Goal: Task Accomplishment & Management: Manage account settings

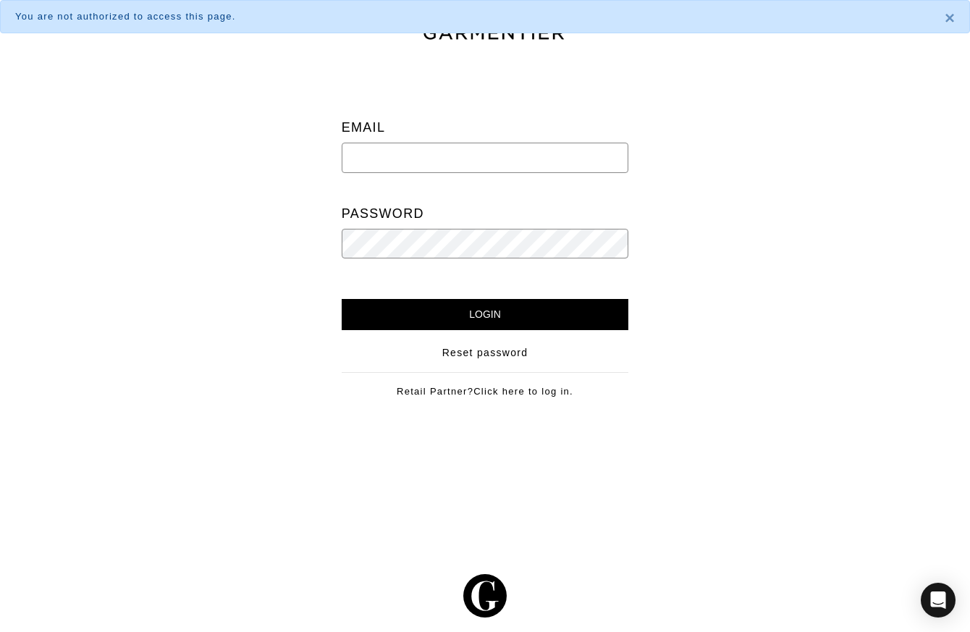
type input "[PERSON_NAME][EMAIL_ADDRESS][DOMAIN_NAME]"
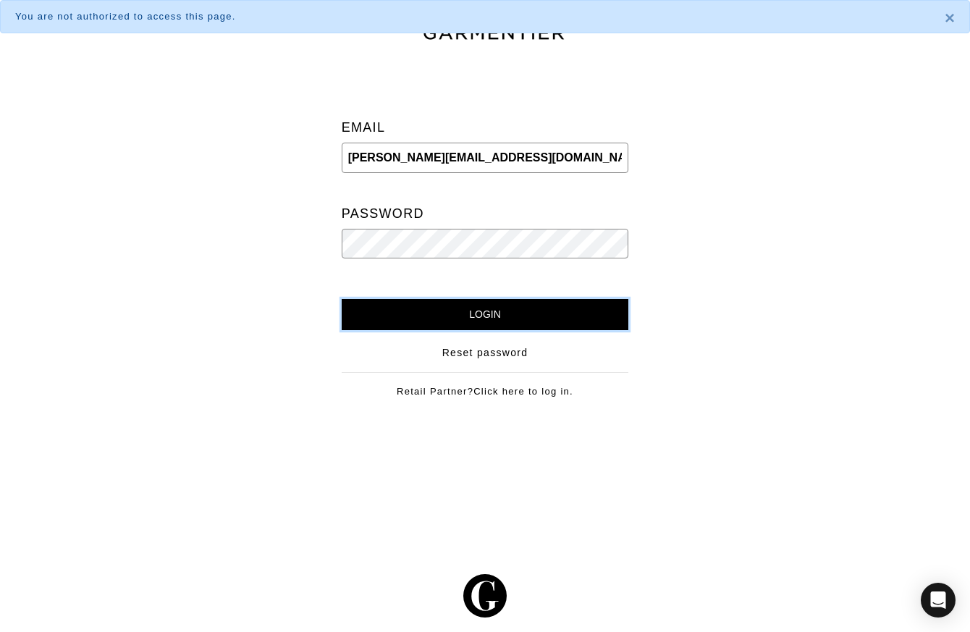
click at [445, 313] on input "Login" at bounding box center [485, 314] width 287 height 31
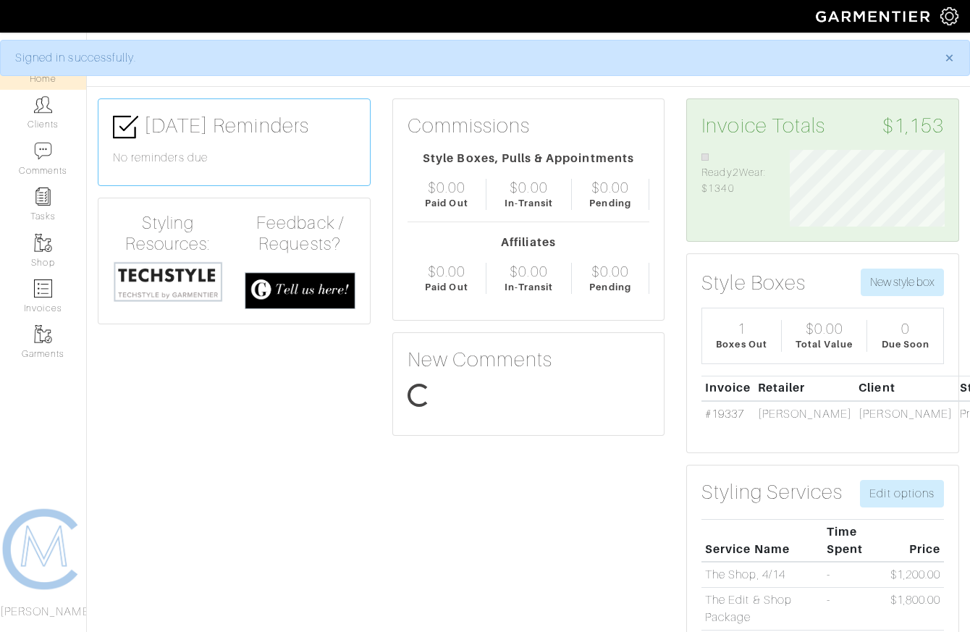
scroll to position [77, 176]
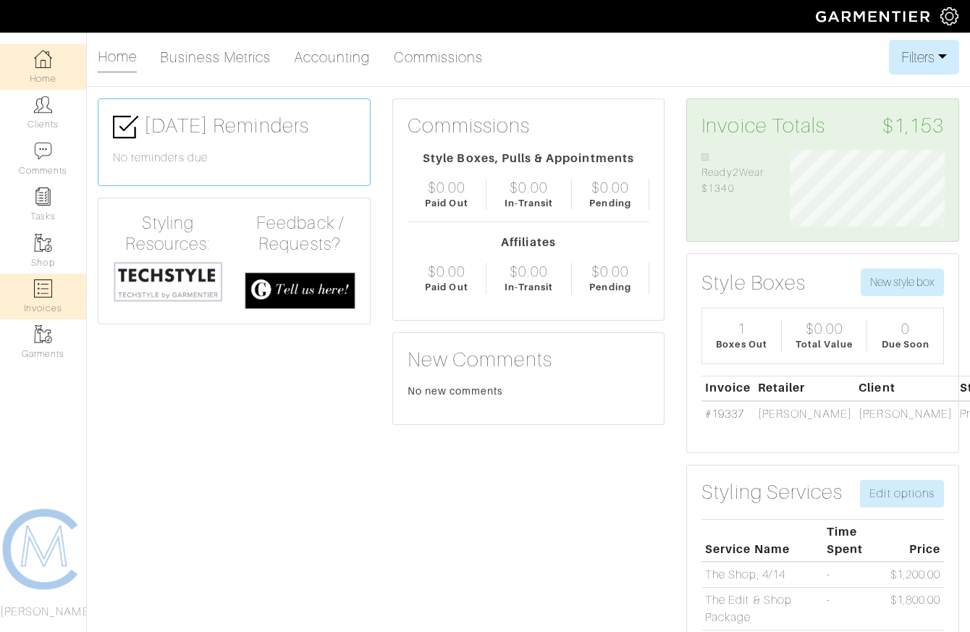
click at [42, 303] on link "Invoices" at bounding box center [43, 297] width 86 height 46
select select
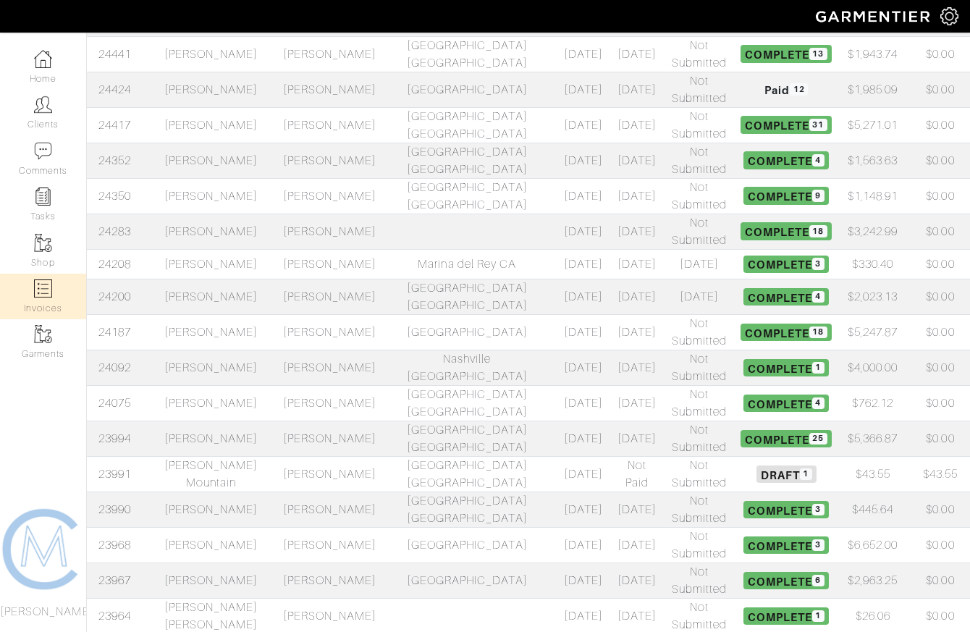
scroll to position [505, 0]
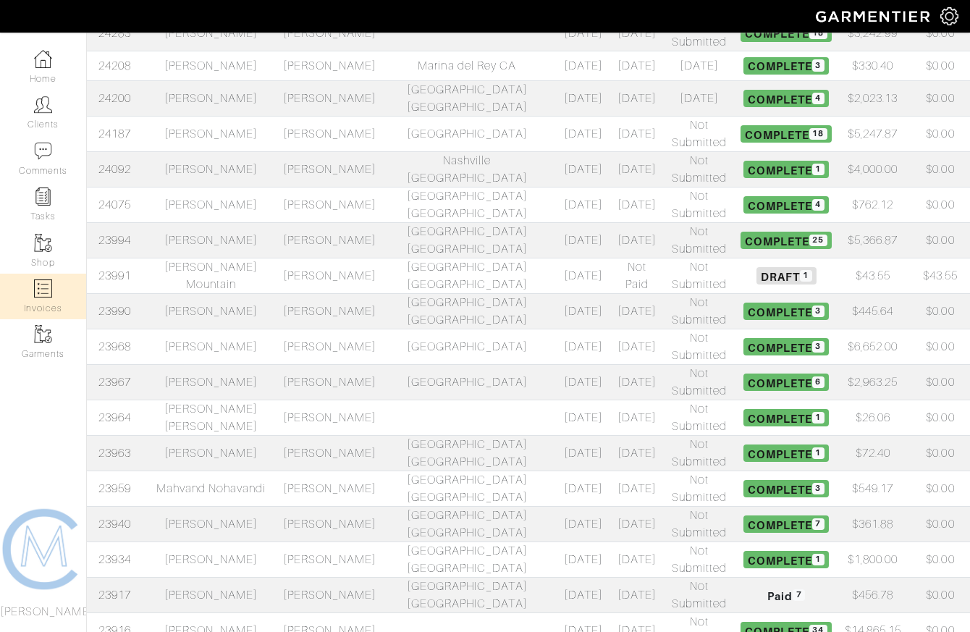
click at [220, 258] on td "[PERSON_NAME] Mountain" at bounding box center [211, 275] width 137 height 35
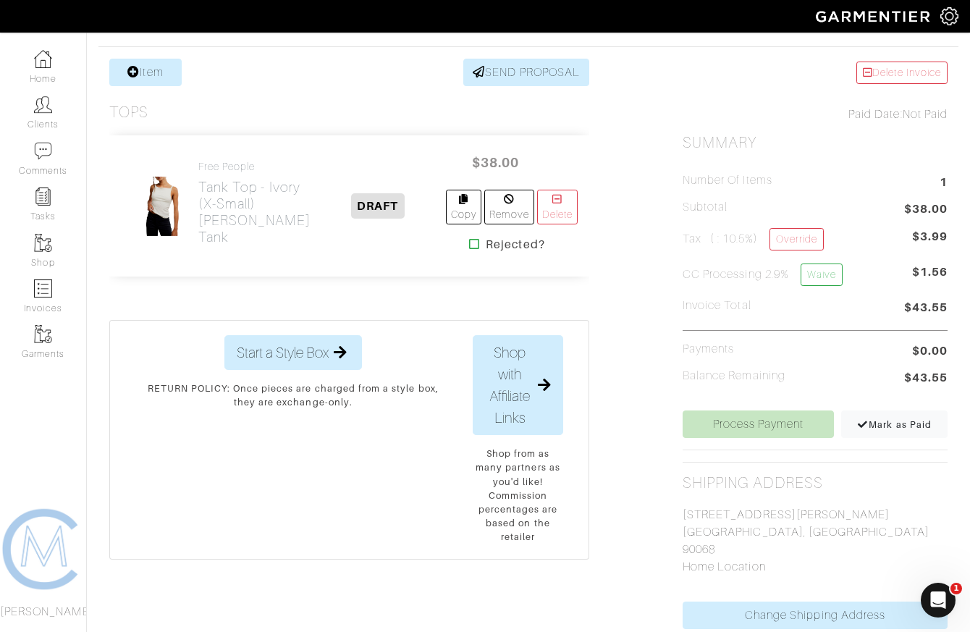
scroll to position [259, 0]
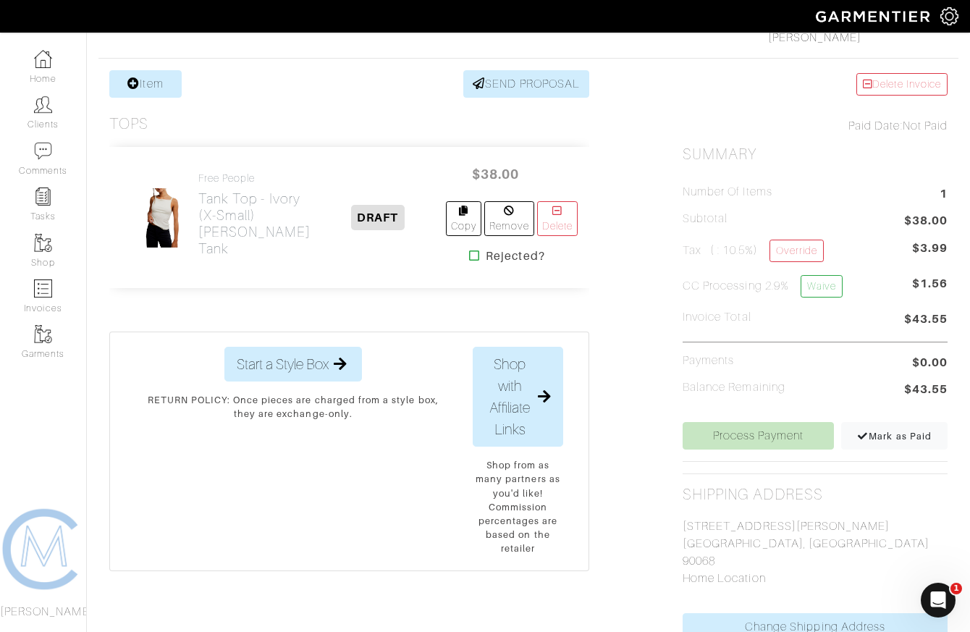
click at [469, 261] on icon at bounding box center [474, 256] width 11 height 12
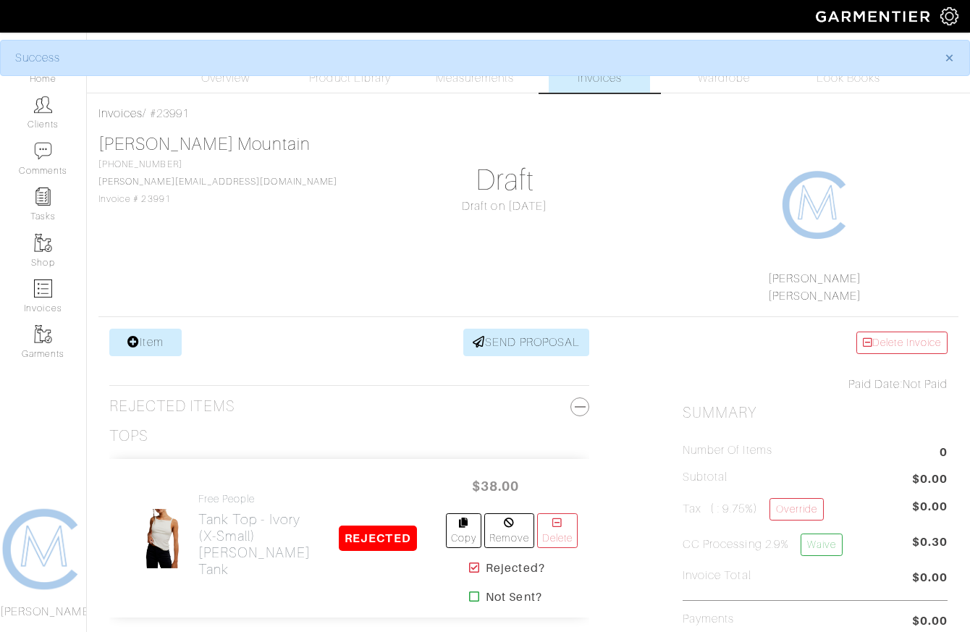
scroll to position [60, 0]
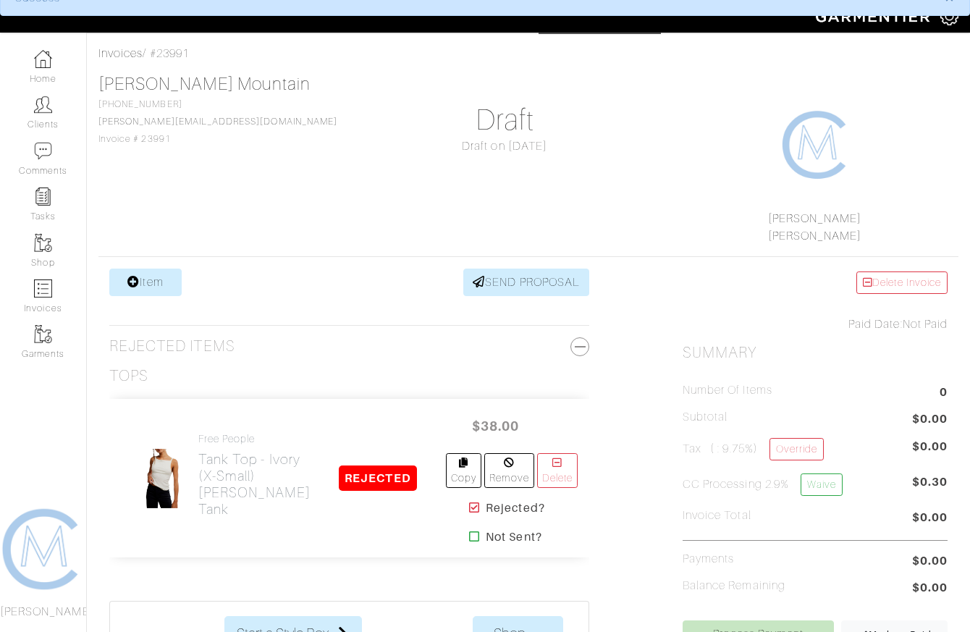
click at [469, 513] on icon at bounding box center [474, 508] width 11 height 12
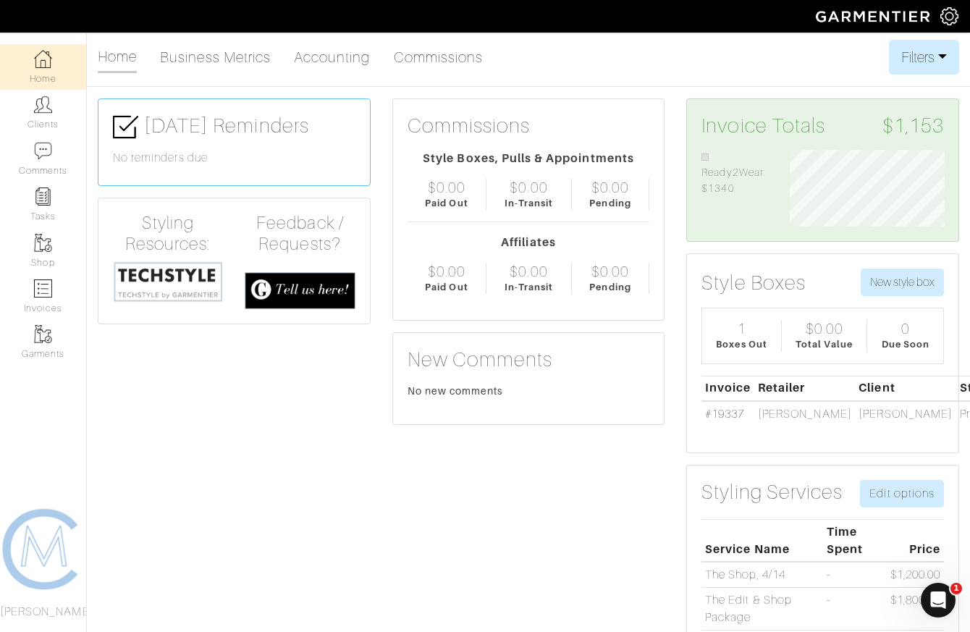
click at [30, 72] on link "Home" at bounding box center [43, 67] width 86 height 46
click at [61, 128] on link "Clients" at bounding box center [43, 113] width 86 height 46
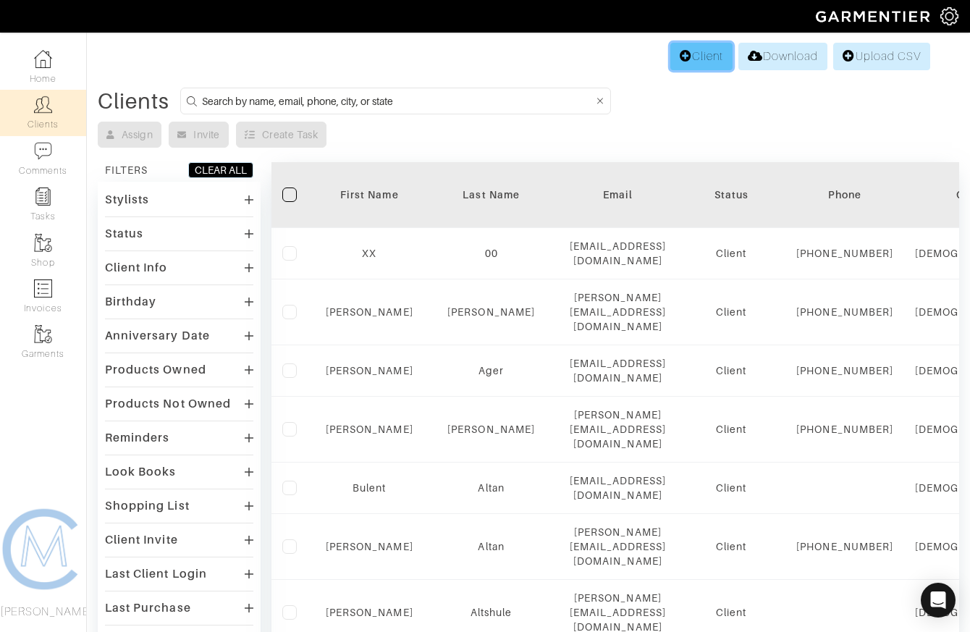
click at [702, 59] on link "Client" at bounding box center [702, 57] width 62 height 28
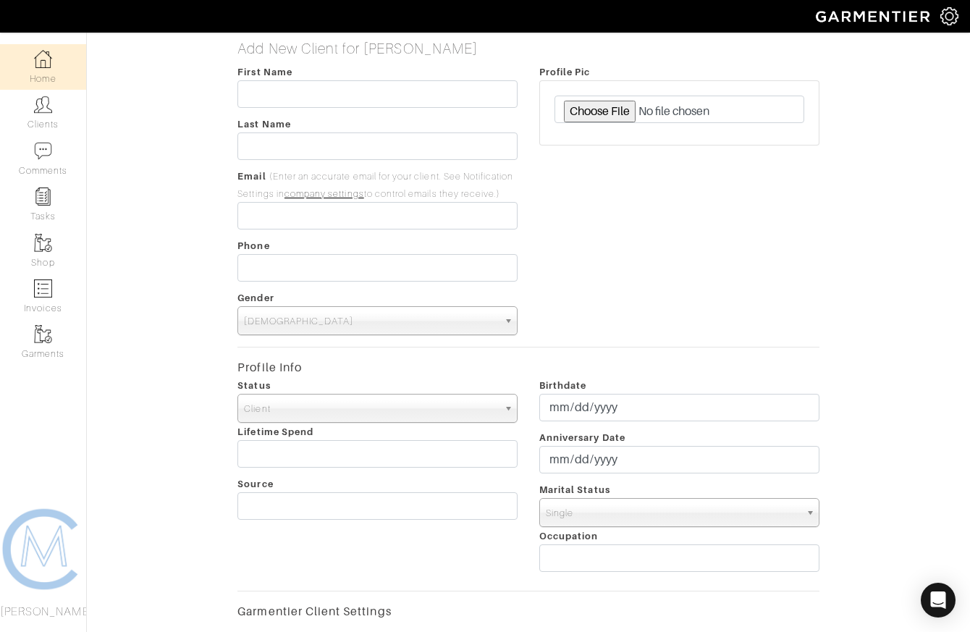
click at [43, 77] on link "Home" at bounding box center [43, 67] width 86 height 46
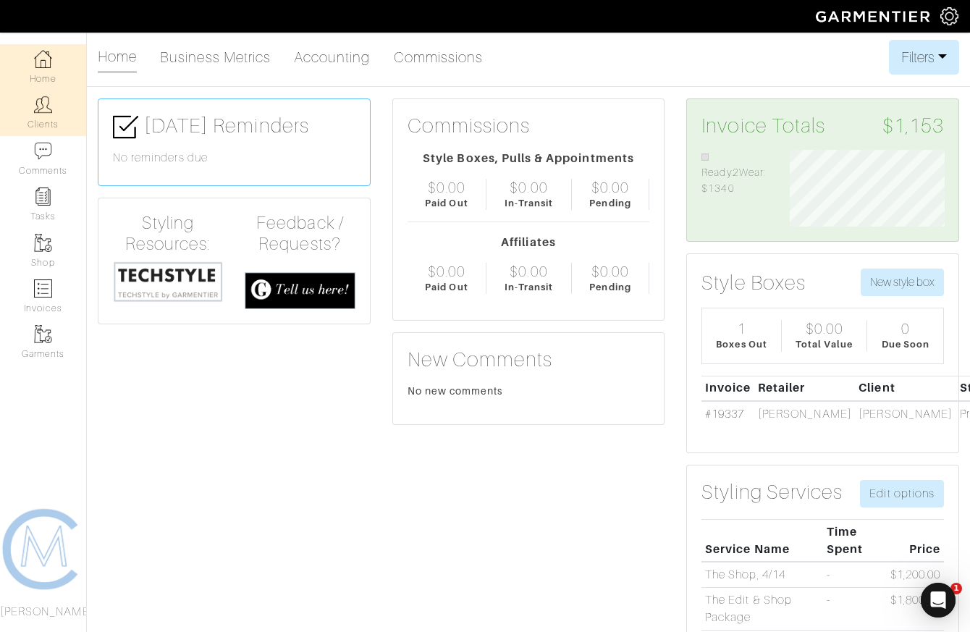
click at [49, 128] on link "Clients" at bounding box center [43, 113] width 86 height 46
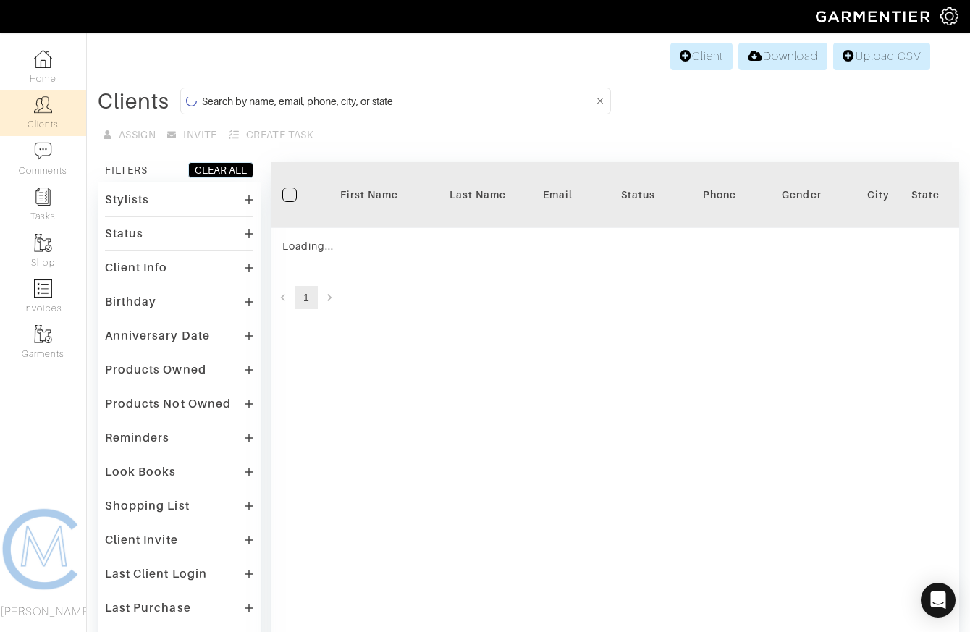
click at [219, 99] on input at bounding box center [398, 101] width 392 height 18
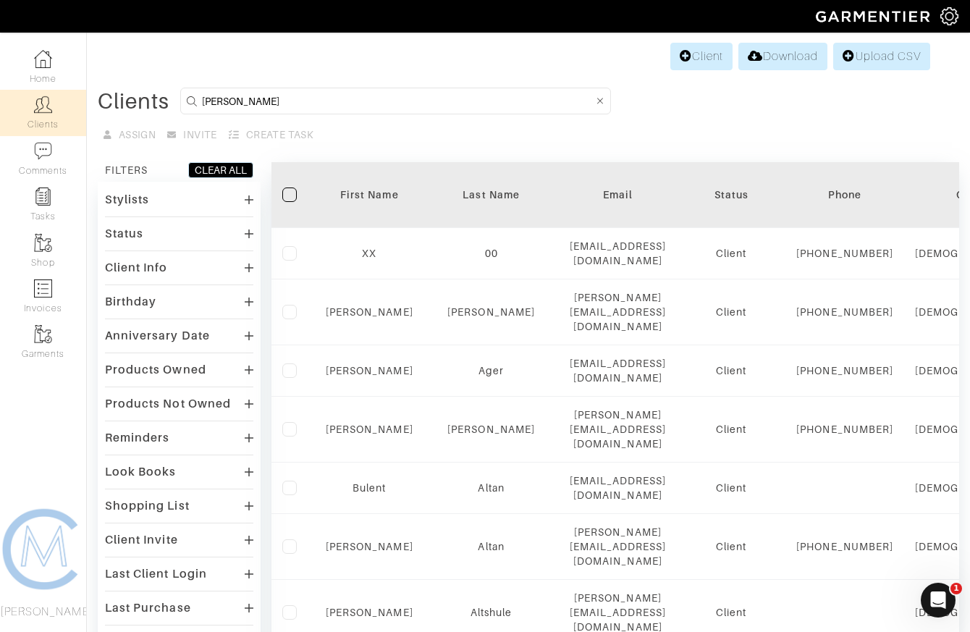
type input "kerry ann"
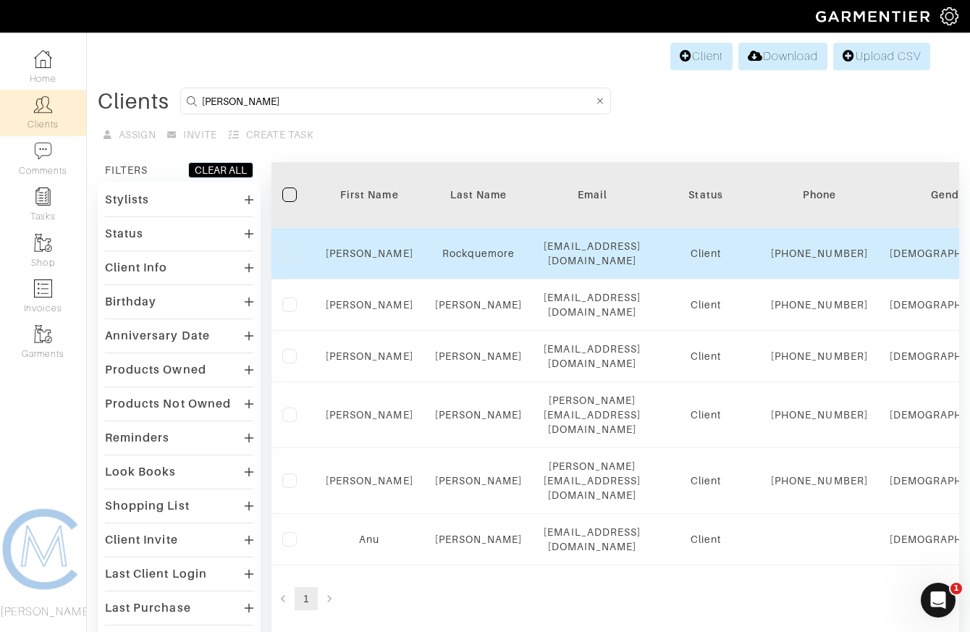
click at [371, 267] on td "Kerry Ann" at bounding box center [369, 253] width 109 height 51
click at [367, 259] on link "Kerry Ann" at bounding box center [370, 254] width 88 height 12
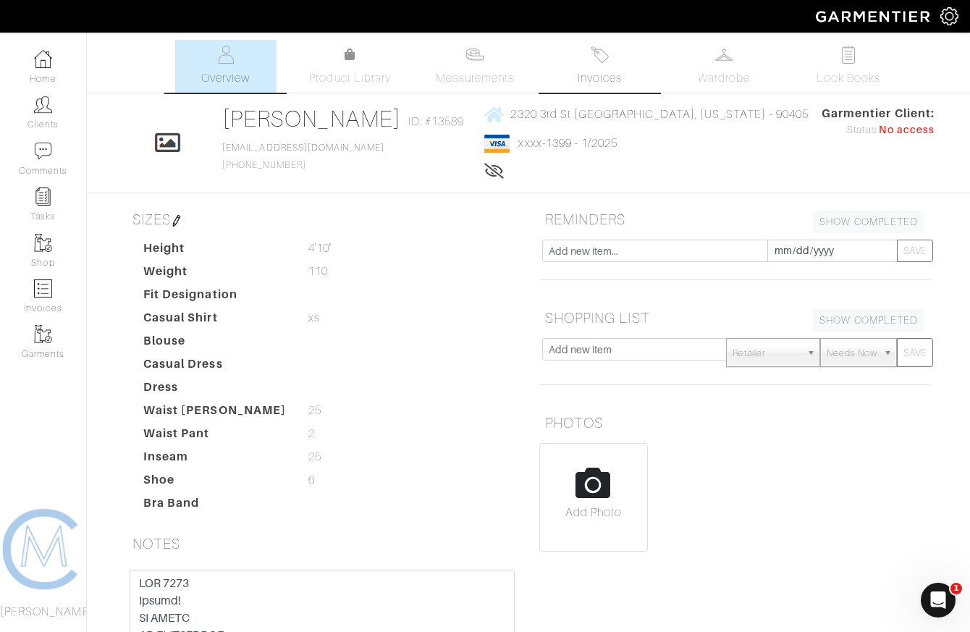
click at [602, 73] on span "Invoices" at bounding box center [600, 78] width 44 height 17
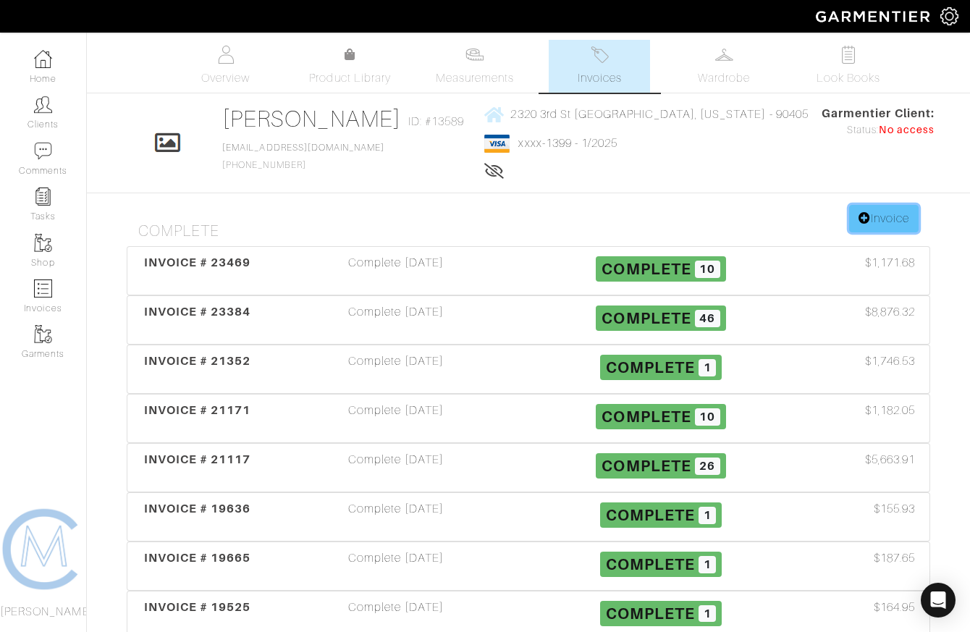
click at [889, 221] on link "Invoice" at bounding box center [884, 219] width 70 height 28
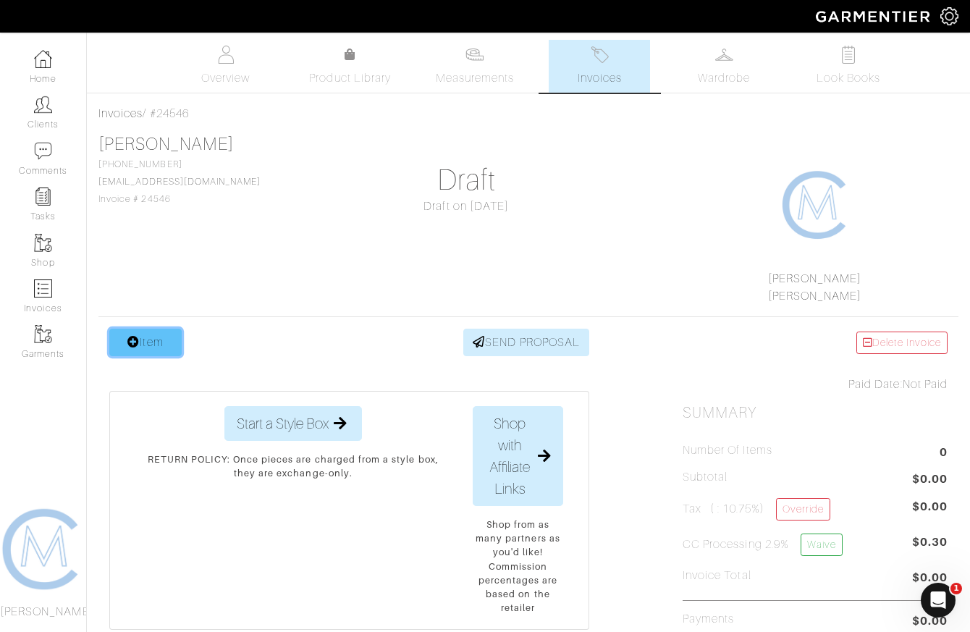
click at [137, 332] on link "Item" at bounding box center [145, 343] width 72 height 28
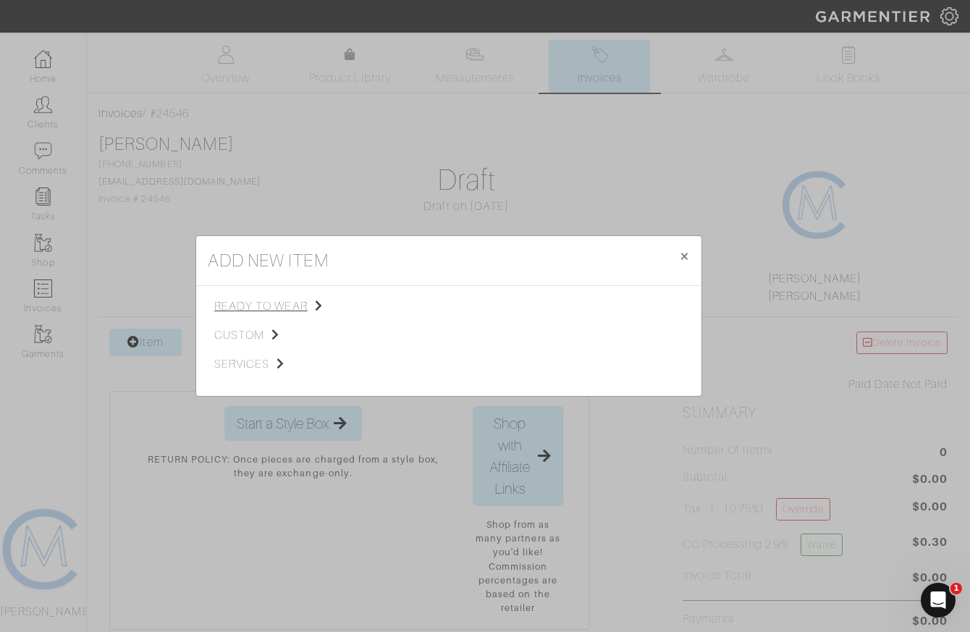
click at [252, 298] on span "ready to wear" at bounding box center [287, 306] width 146 height 17
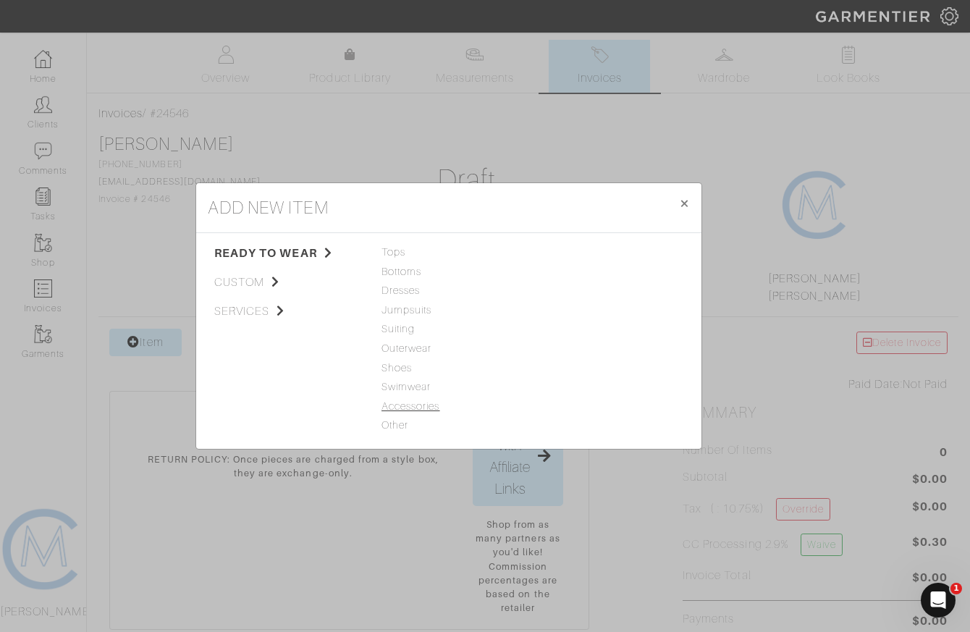
click at [414, 406] on span "Accessories" at bounding box center [449, 407] width 135 height 16
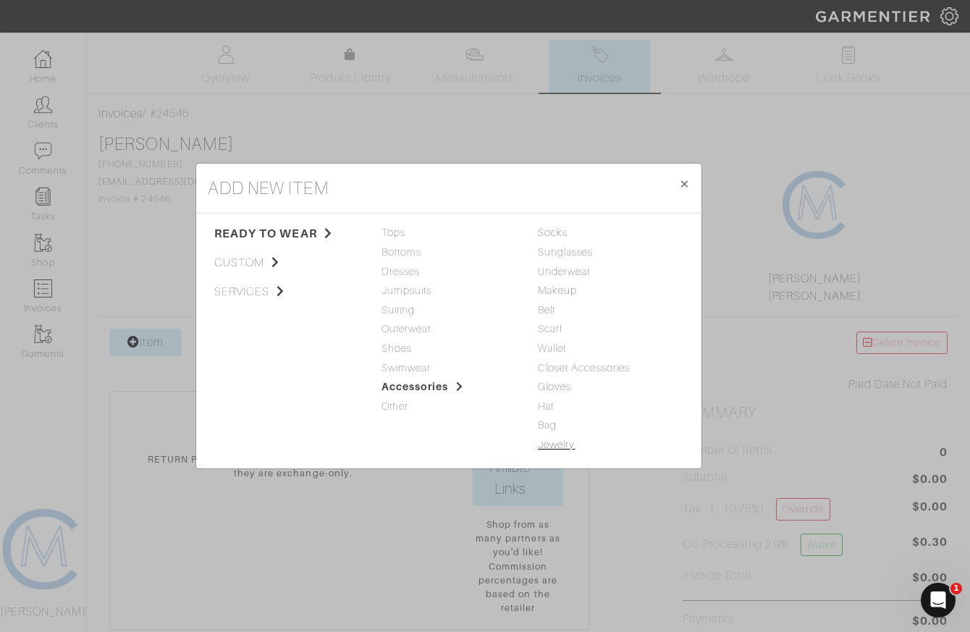
click at [560, 442] on link "Jewelry" at bounding box center [556, 445] width 37 height 12
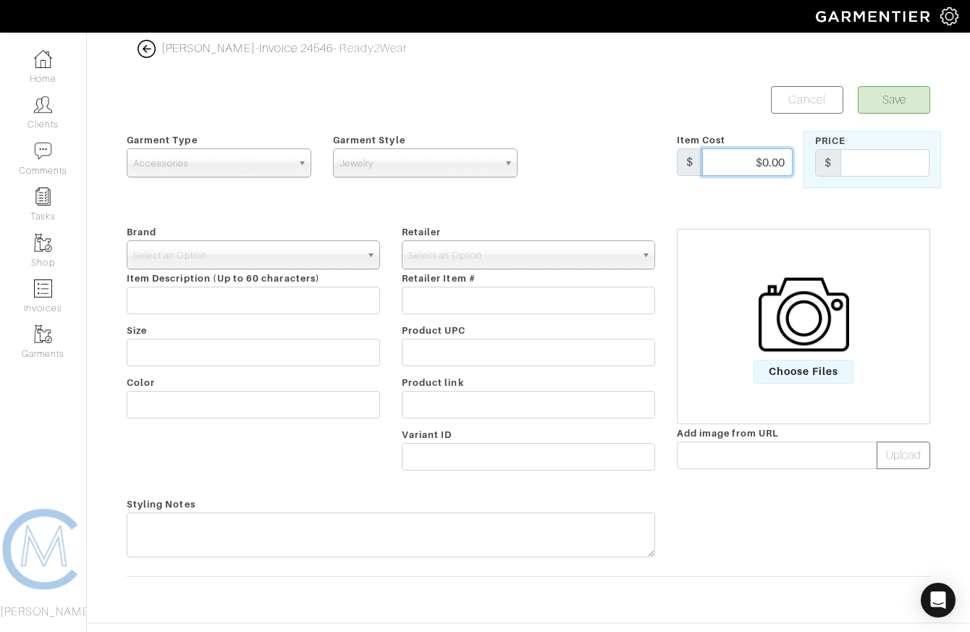
click at [775, 153] on input "$0.00" at bounding box center [747, 162] width 91 height 28
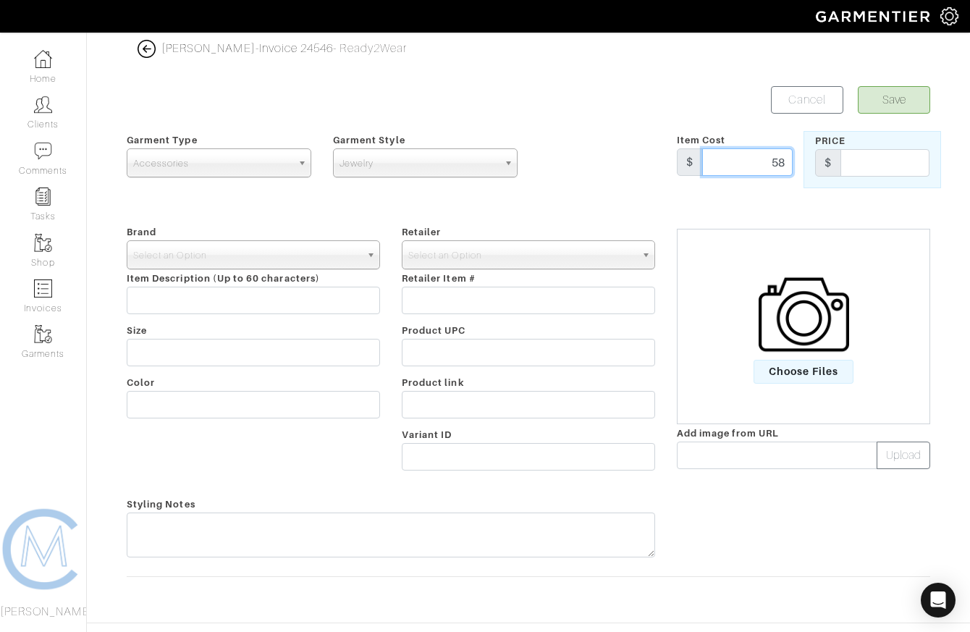
type input "58"
click at [530, 306] on input "text" at bounding box center [528, 301] width 253 height 28
click at [772, 372] on span "Choose Files" at bounding box center [804, 372] width 101 height 24
click at [0, 0] on input "Choose Files" at bounding box center [0, 0] width 0 height 0
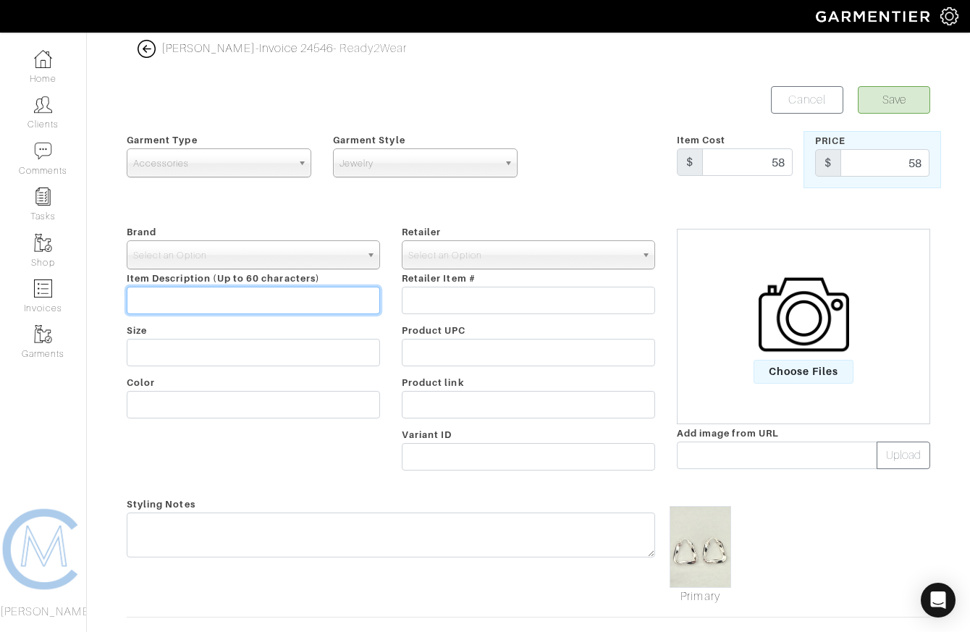
click at [301, 305] on input "text" at bounding box center [253, 301] width 253 height 28
type input "Twisted Hoops"
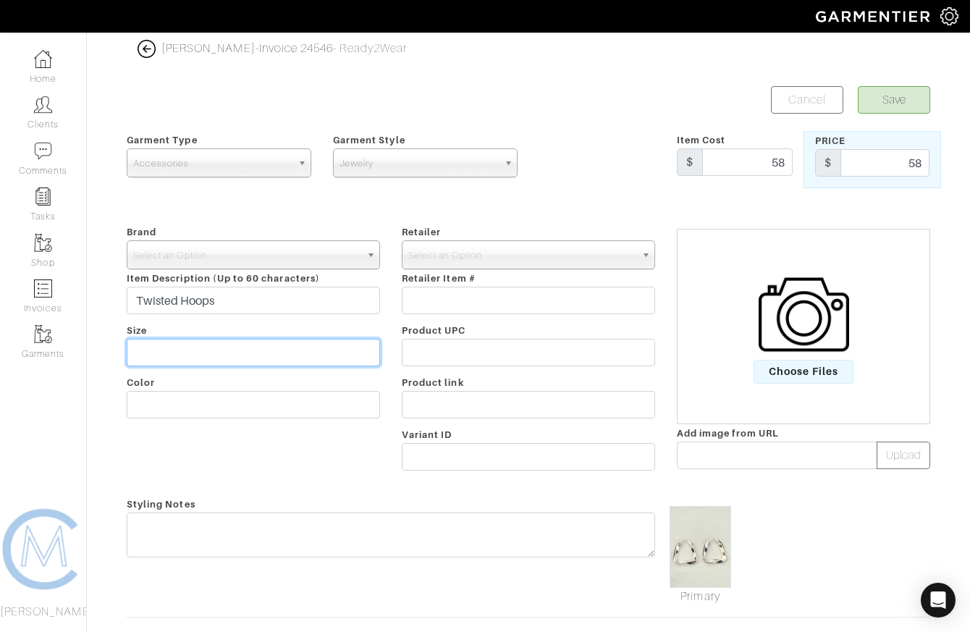
click at [269, 341] on input "text" at bounding box center [253, 353] width 253 height 28
click at [228, 353] on input "Medium" at bounding box center [253, 353] width 253 height 28
type input "1""
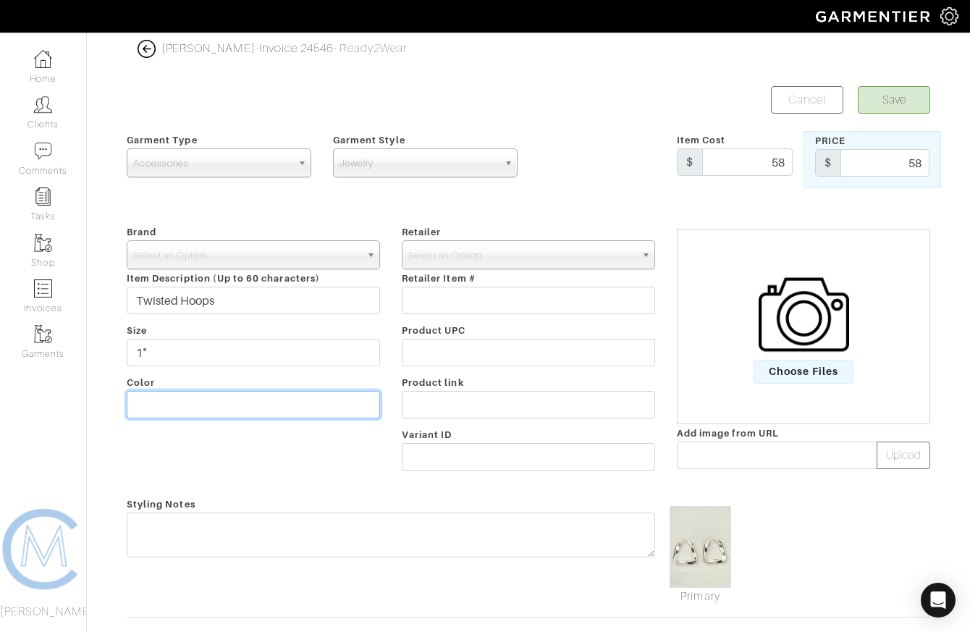
click at [196, 406] on input "text" at bounding box center [253, 405] width 253 height 28
type input "Silver"
click at [883, 103] on button "Save" at bounding box center [894, 100] width 72 height 28
click at [315, 266] on span "Select an Option" at bounding box center [246, 255] width 227 height 29
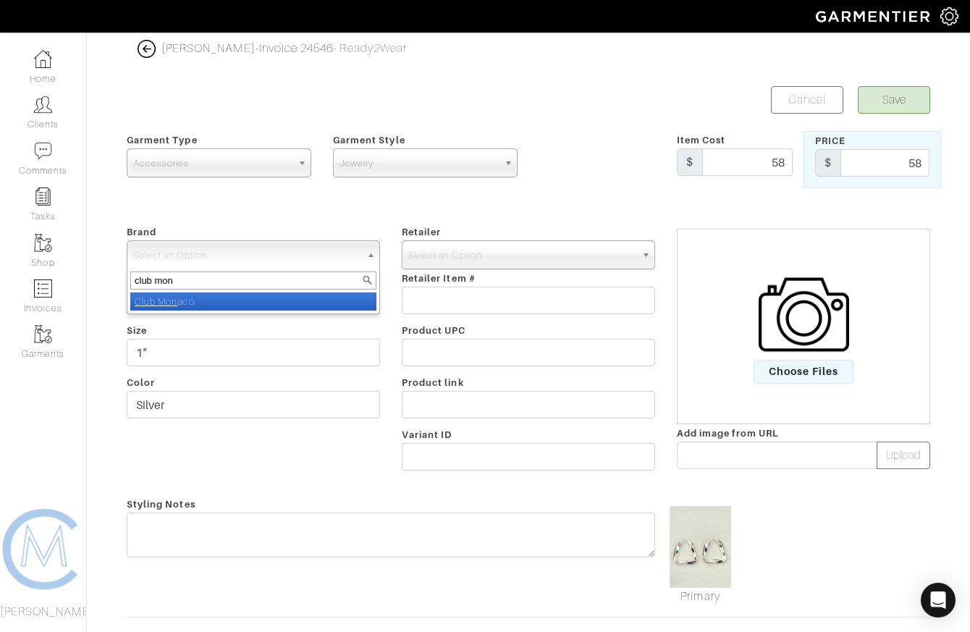
type input "club mon"
click at [296, 293] on li "Club Mon aco" at bounding box center [253, 302] width 246 height 18
select select "Club [GEOGRAPHIC_DATA]"
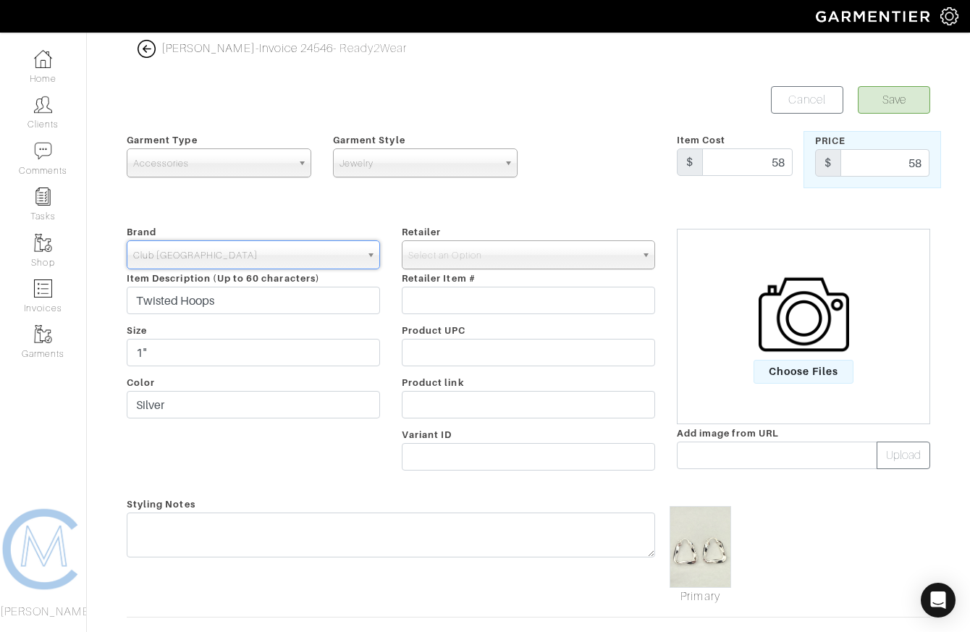
click at [858, 86] on button "Save" at bounding box center [894, 100] width 72 height 28
click at [465, 246] on span "Select an Option" at bounding box center [521, 255] width 227 height 29
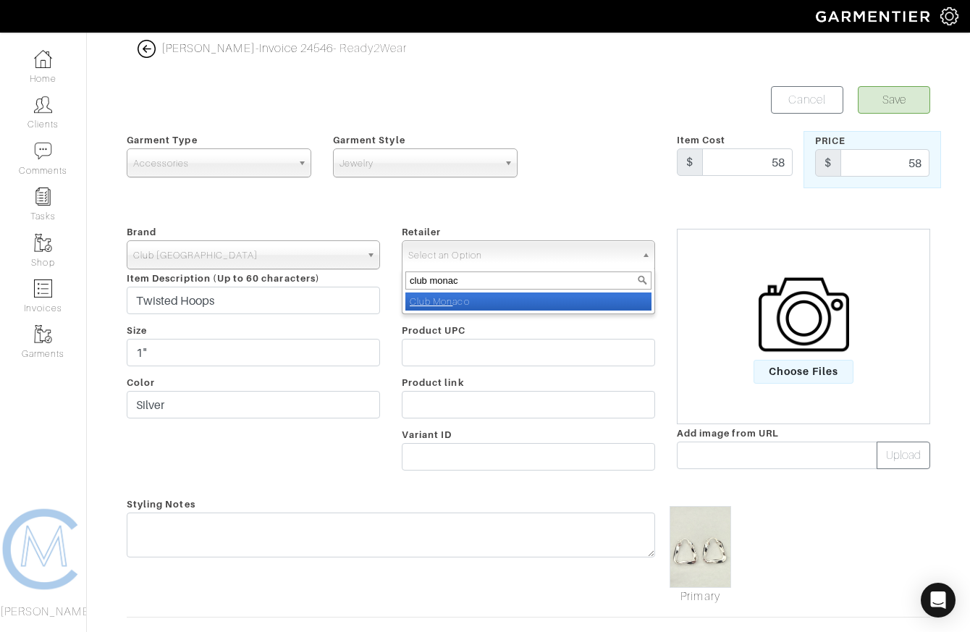
type input "club monaco"
select select "981"
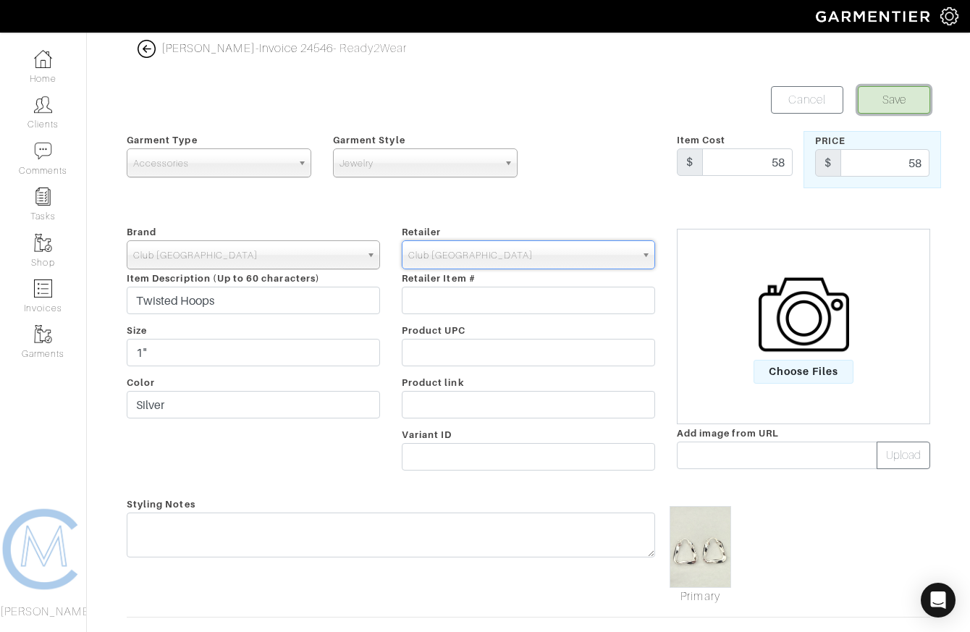
click at [880, 101] on button "Save" at bounding box center [894, 100] width 72 height 28
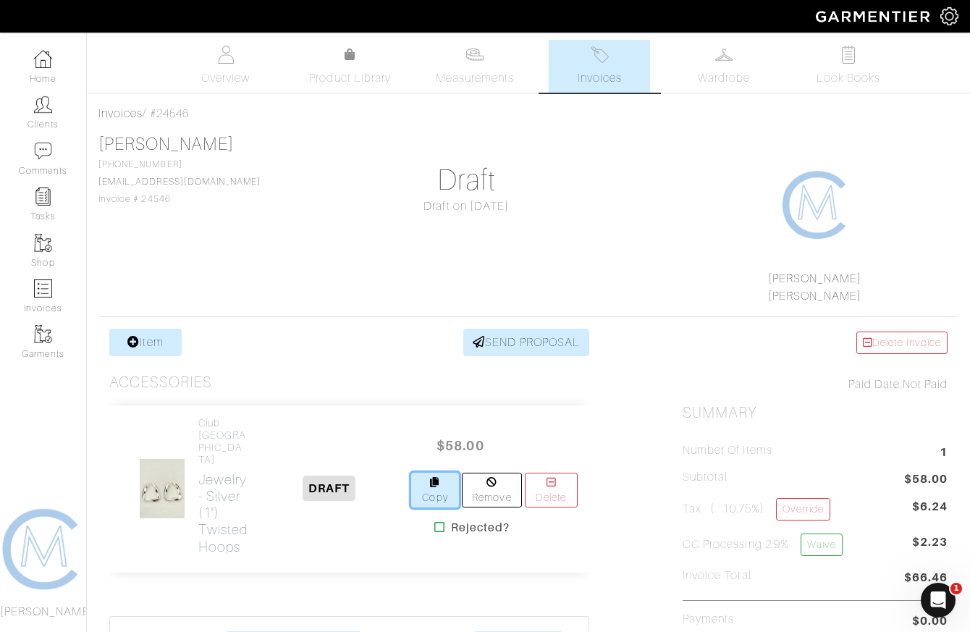
click at [430, 482] on link "Copy" at bounding box center [435, 490] width 48 height 35
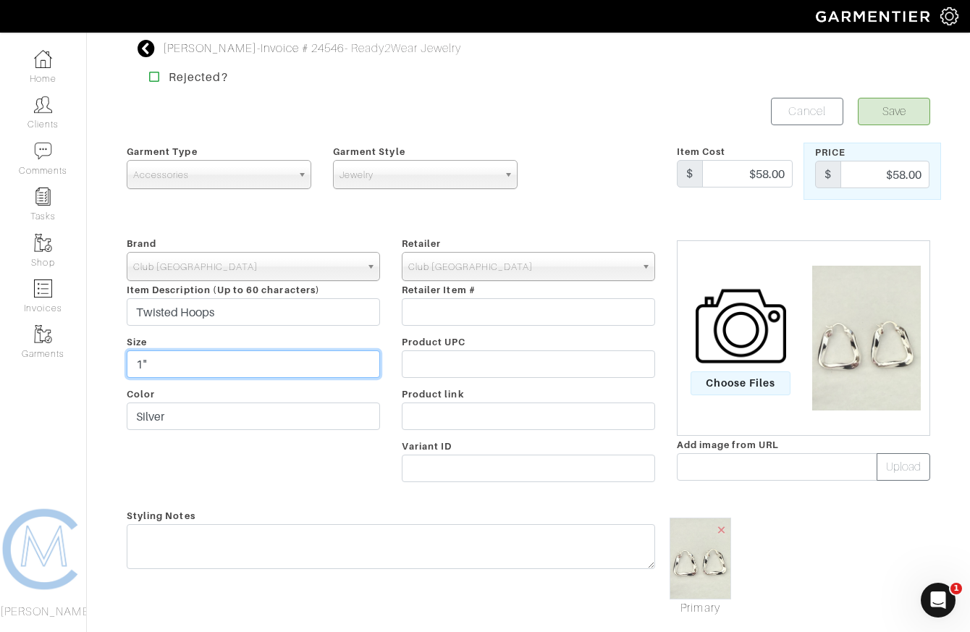
click at [244, 360] on input "1"" at bounding box center [253, 365] width 253 height 28
type input "1"
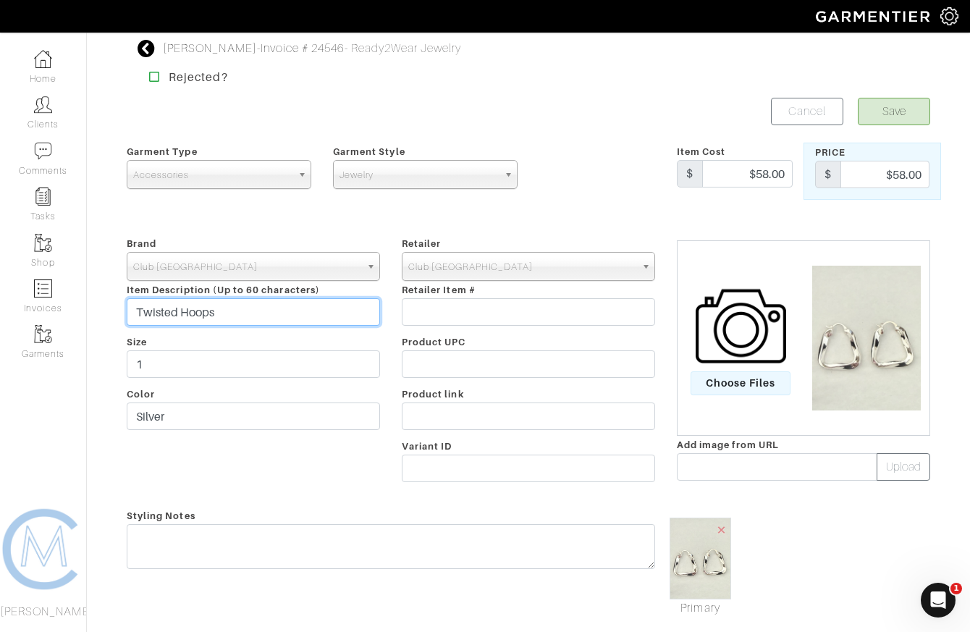
click at [148, 310] on input "Twisted Hoops" at bounding box center [253, 312] width 253 height 28
type input "Chunky Hoops"
click at [725, 385] on span "Choose Files" at bounding box center [741, 384] width 101 height 24
click at [0, 0] on input "Choose Files" at bounding box center [0, 0] width 0 height 0
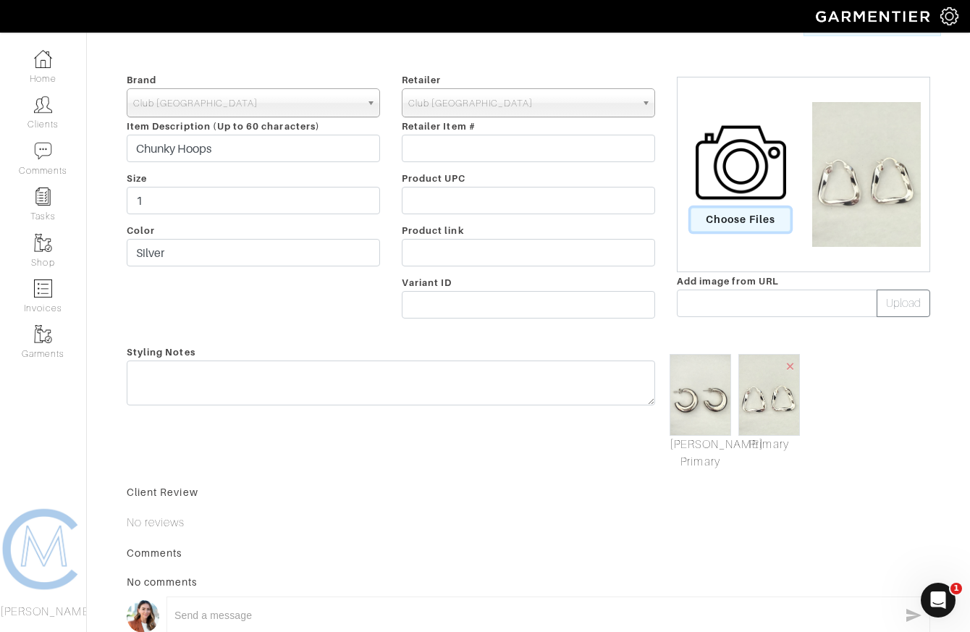
scroll to position [164, 0]
click at [794, 363] on span "×" at bounding box center [791, 366] width 12 height 20
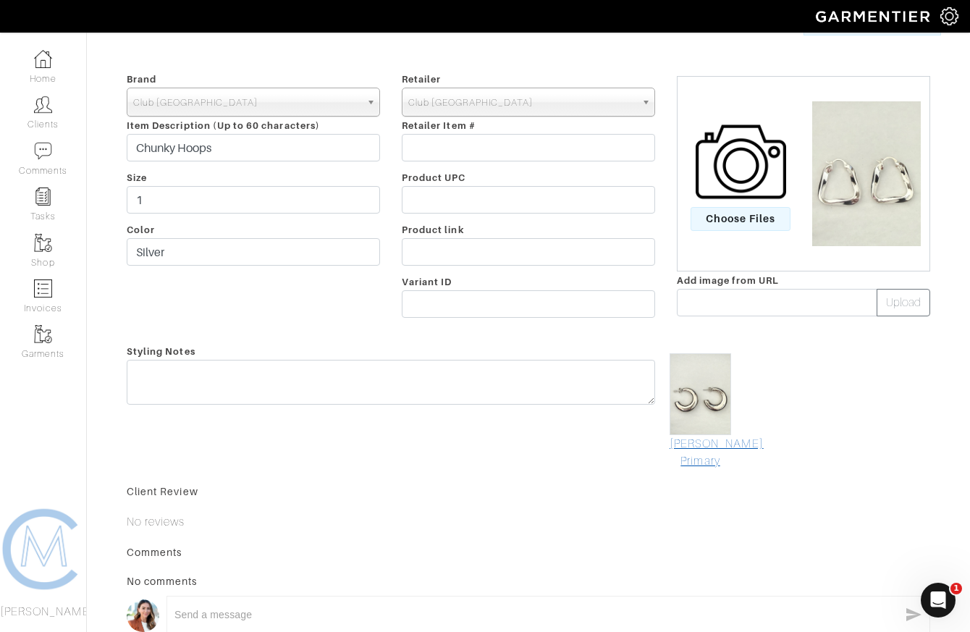
click at [702, 456] on link "Mark As Primary" at bounding box center [701, 452] width 62 height 35
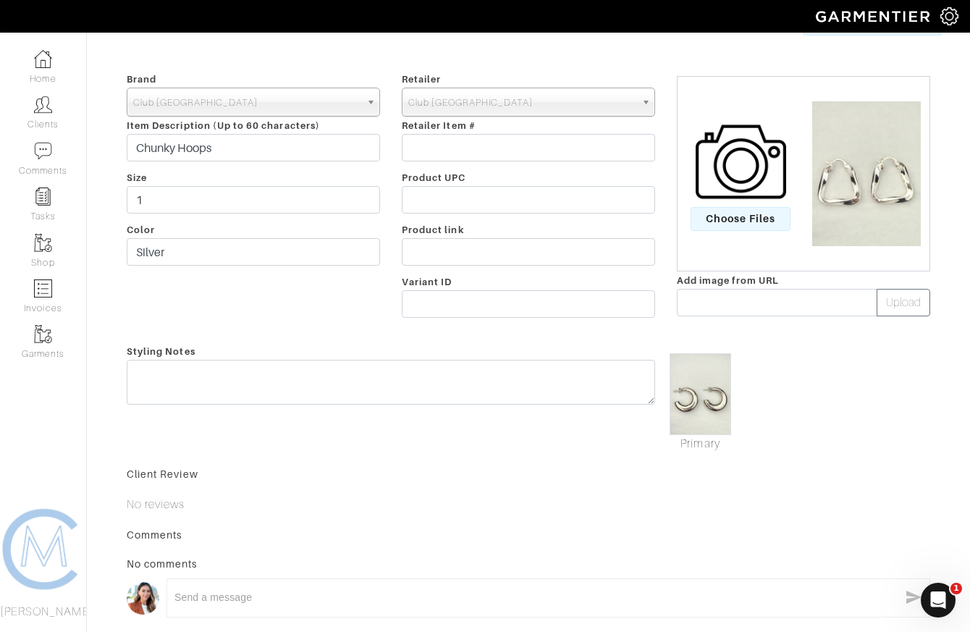
scroll to position [0, 0]
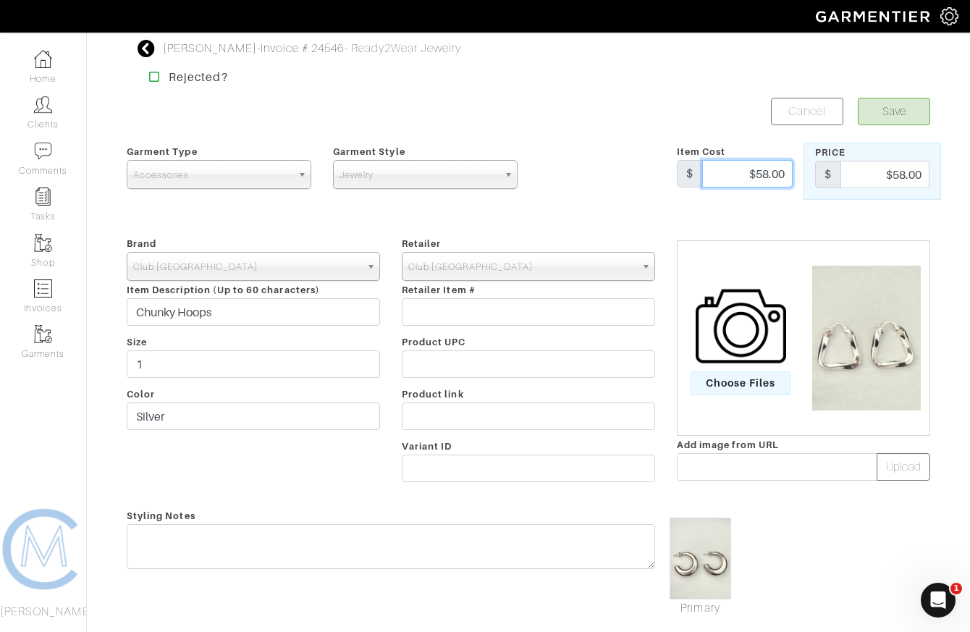
click at [771, 180] on input "$58.00" at bounding box center [747, 174] width 91 height 28
type input "$19"
type input "9"
type input "19"
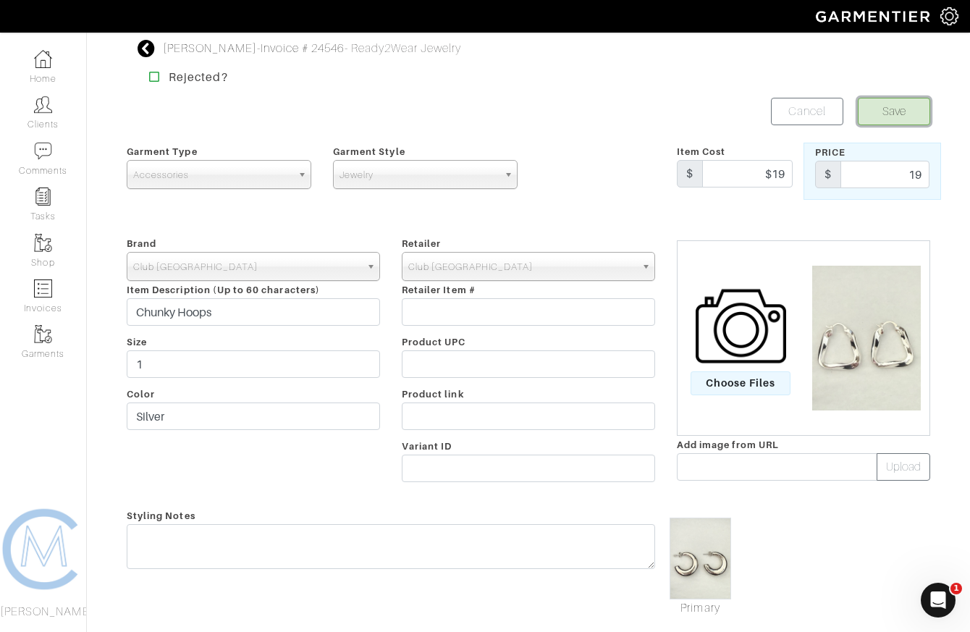
click at [905, 106] on button "Save" at bounding box center [894, 112] width 72 height 28
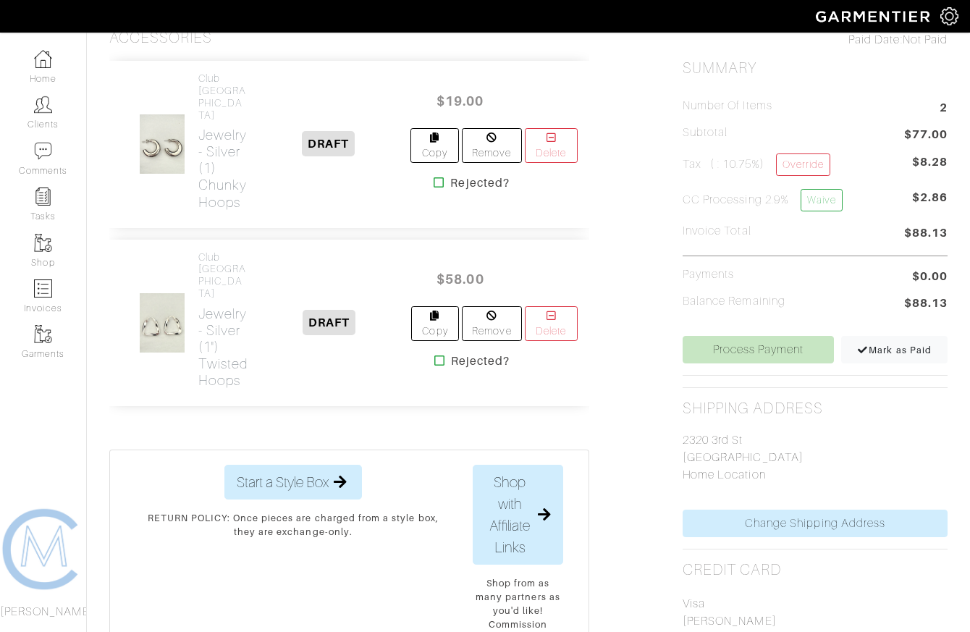
scroll to position [344, 0]
